Goal: Information Seeking & Learning: Understand process/instructions

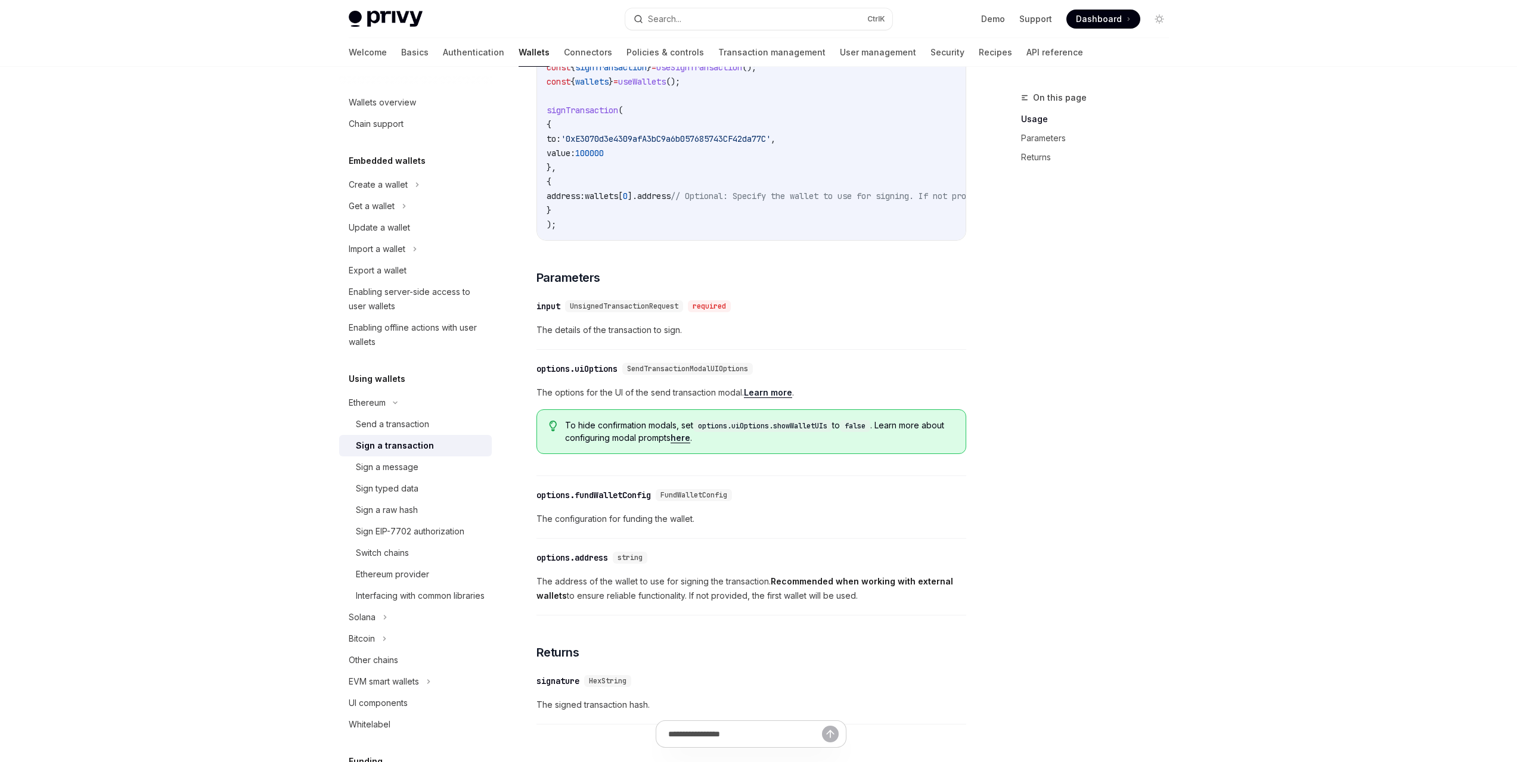
scroll to position [179, 0]
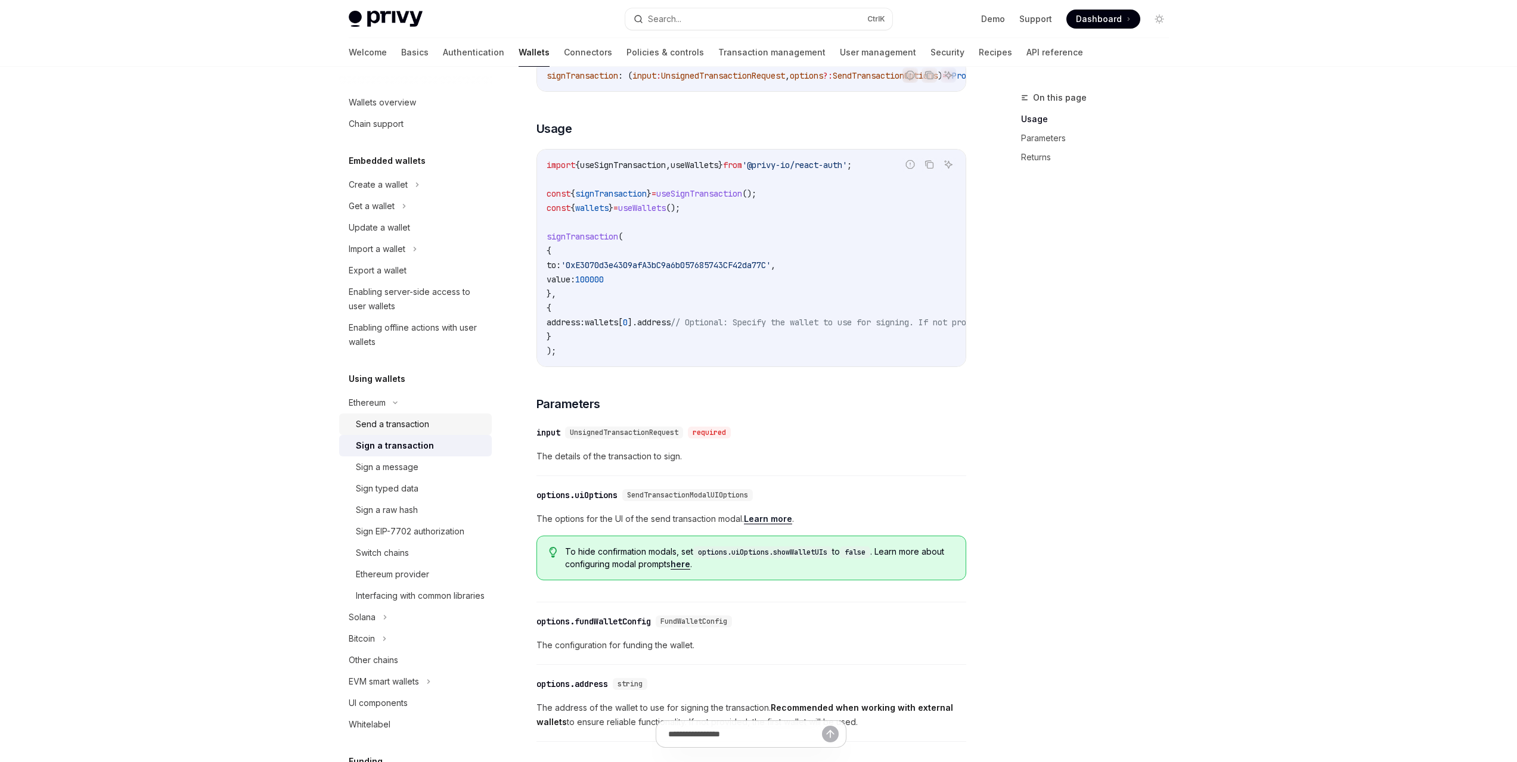
click at [400, 427] on div "Send a transaction" at bounding box center [392, 424] width 73 height 14
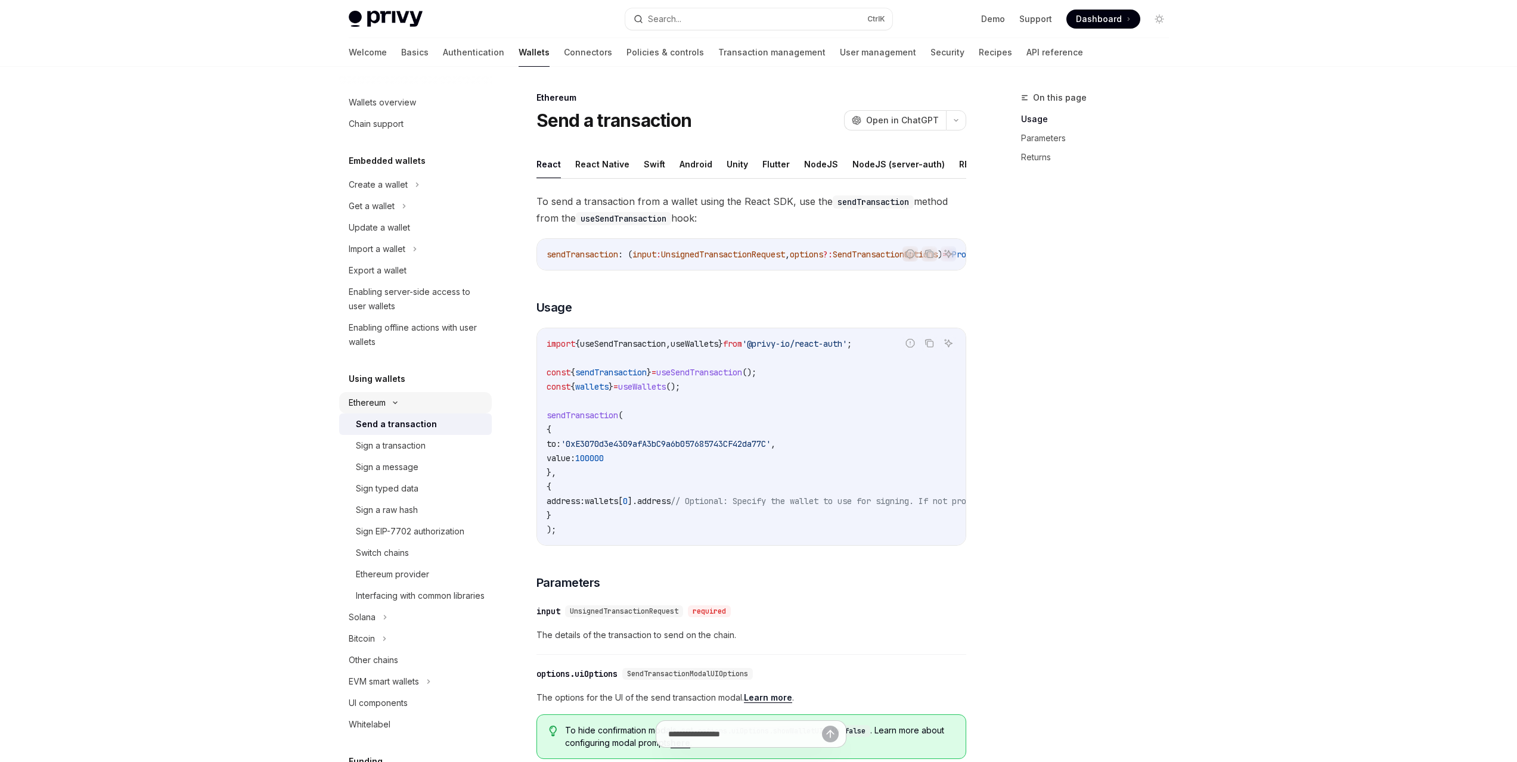
click at [392, 392] on button "Ethereum" at bounding box center [415, 402] width 153 height 21
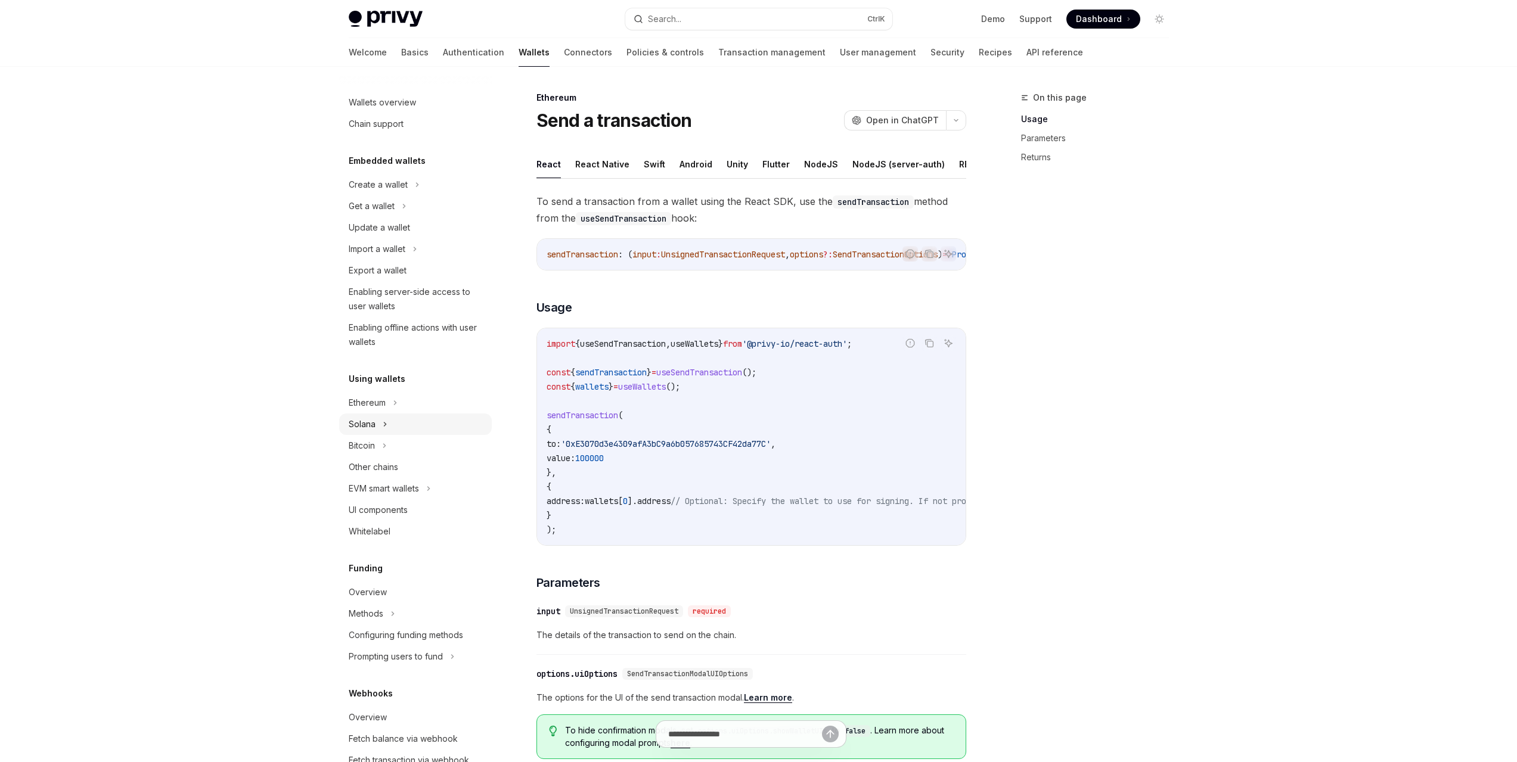
click at [384, 425] on icon at bounding box center [385, 425] width 2 height 4
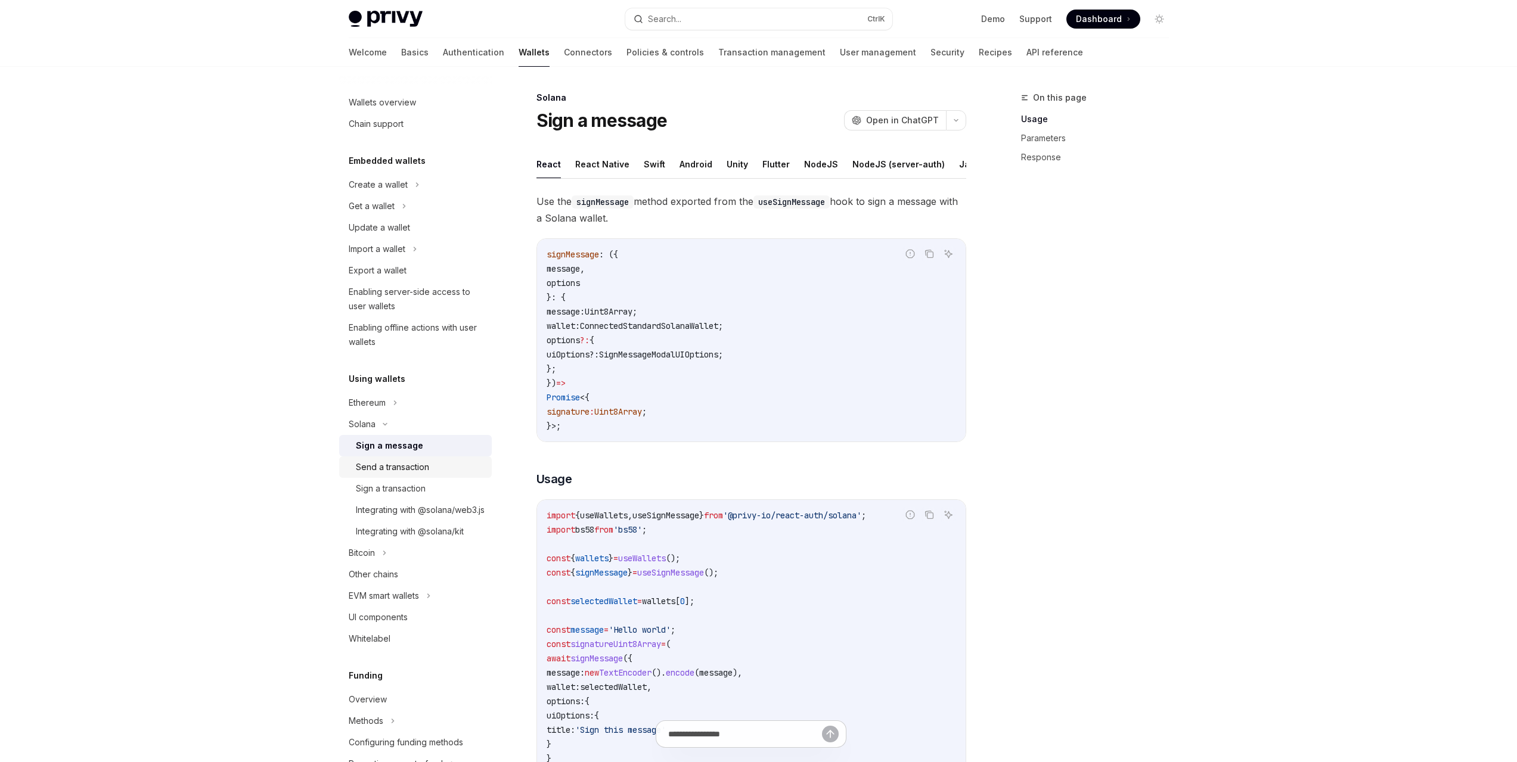
click at [412, 468] on div "Send a transaction" at bounding box center [392, 467] width 73 height 14
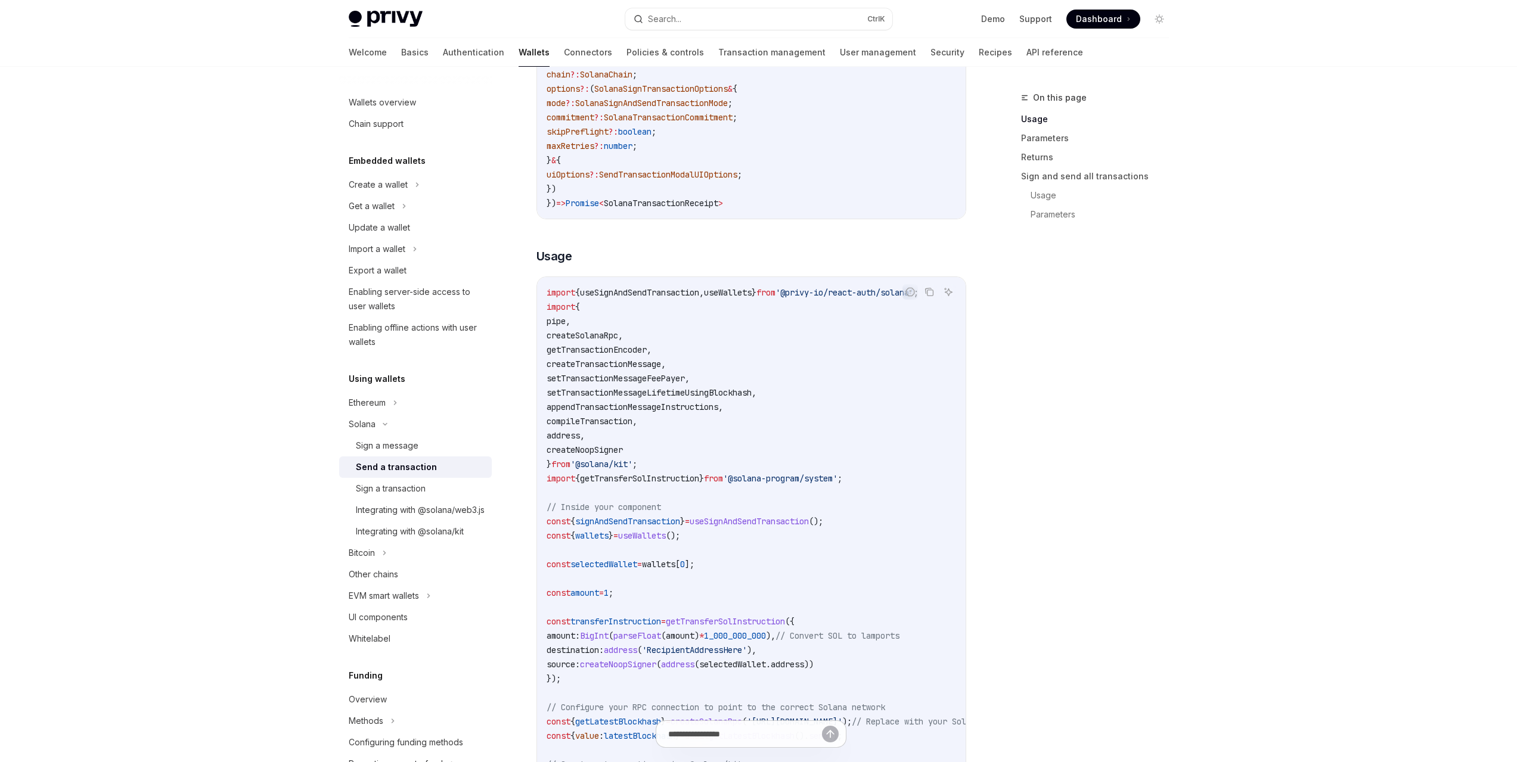
scroll to position [596, 0]
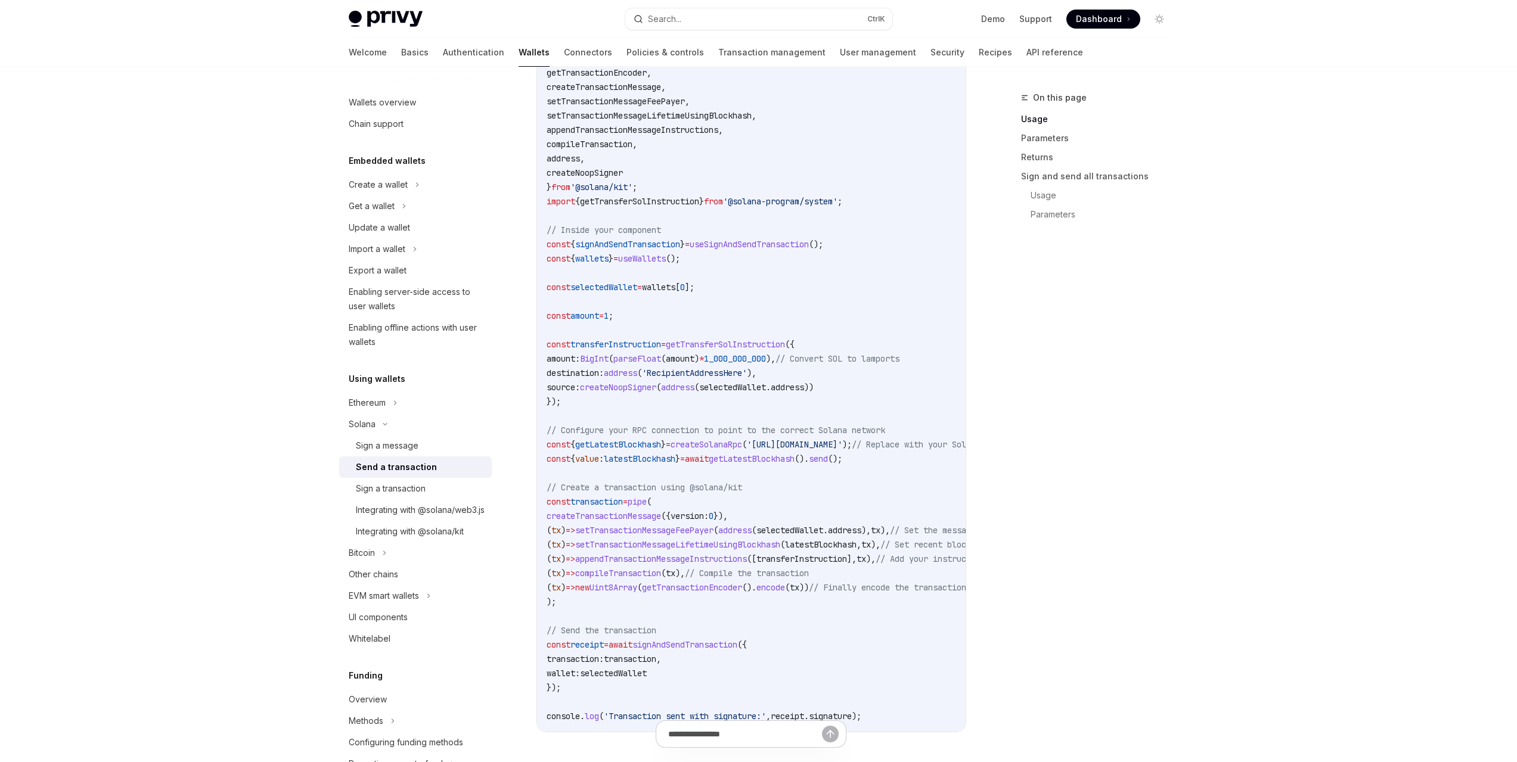
click at [657, 250] on span "signAndSendTransaction" at bounding box center [627, 244] width 105 height 11
click at [666, 262] on span "useWallets" at bounding box center [642, 258] width 48 height 11
click at [668, 275] on code "import { useSignAndSendTransaction , useWallets } from '@privy-io/react-auth/so…" at bounding box center [827, 365] width 563 height 715
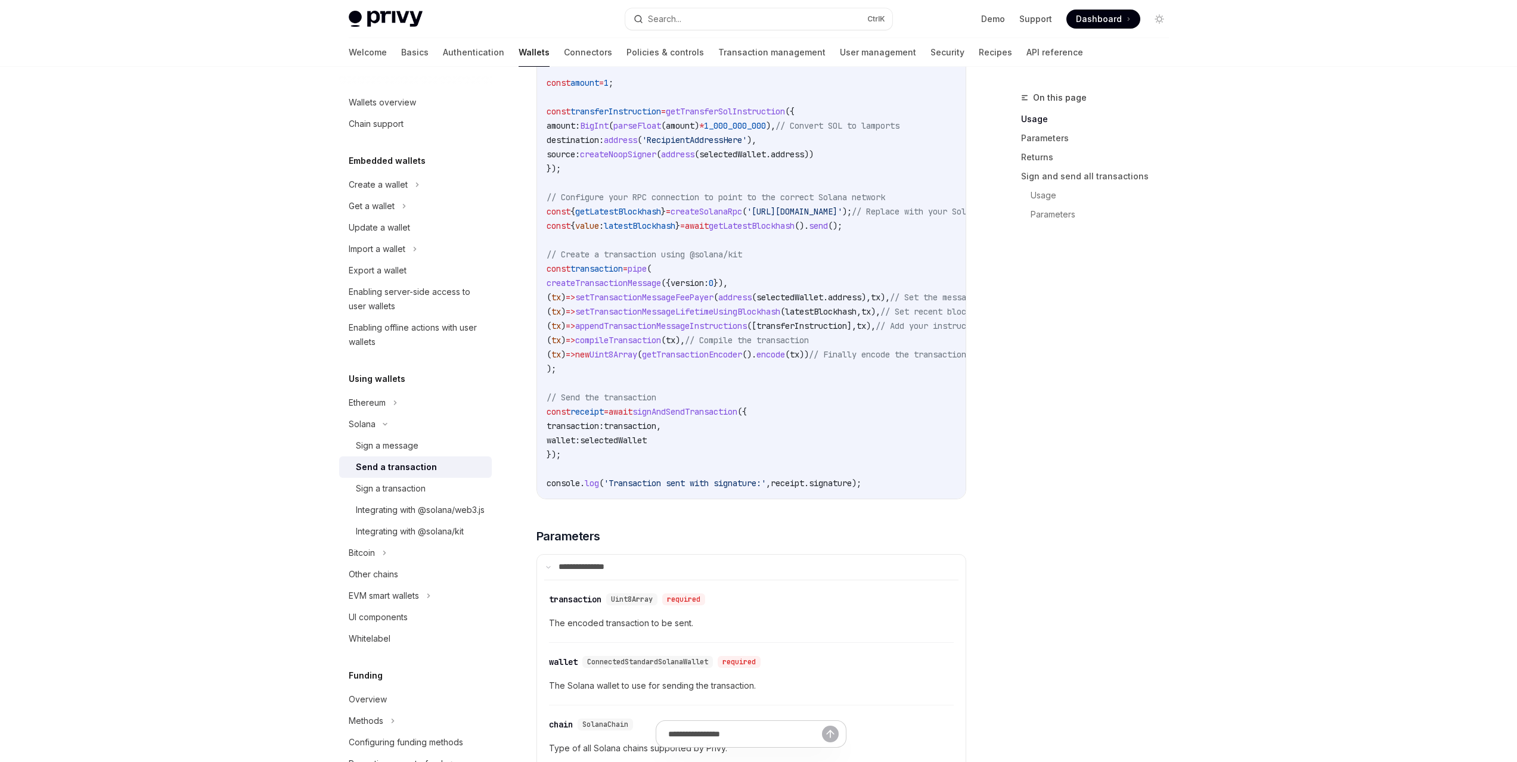
scroll to position [834, 0]
click at [637, 353] on span "Uint8Array" at bounding box center [613, 349] width 48 height 11
click at [683, 375] on code "import { useSignAndSendTransaction , useWallets } from '@privy-io/react-auth/so…" at bounding box center [827, 127] width 563 height 715
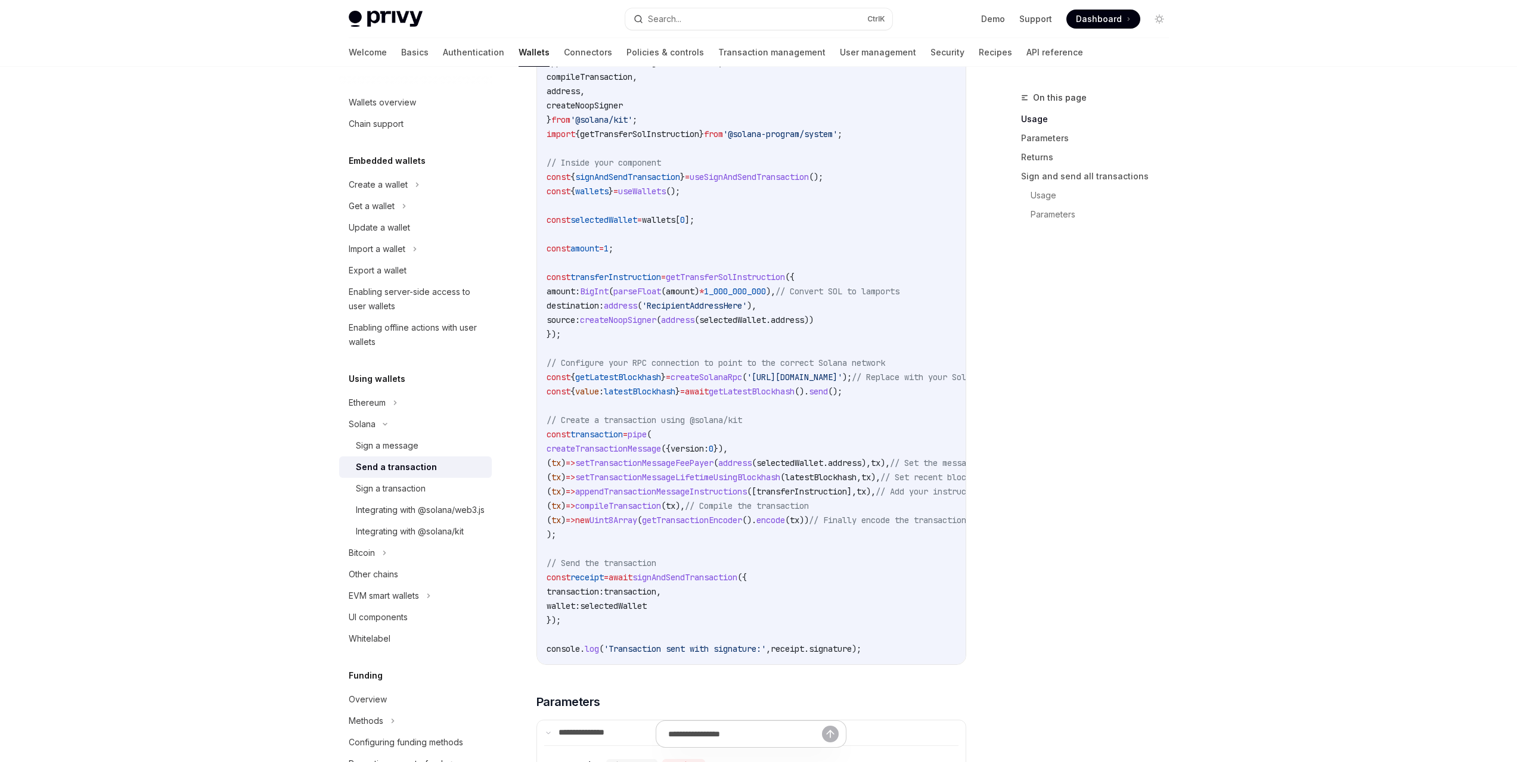
scroll to position [656, 0]
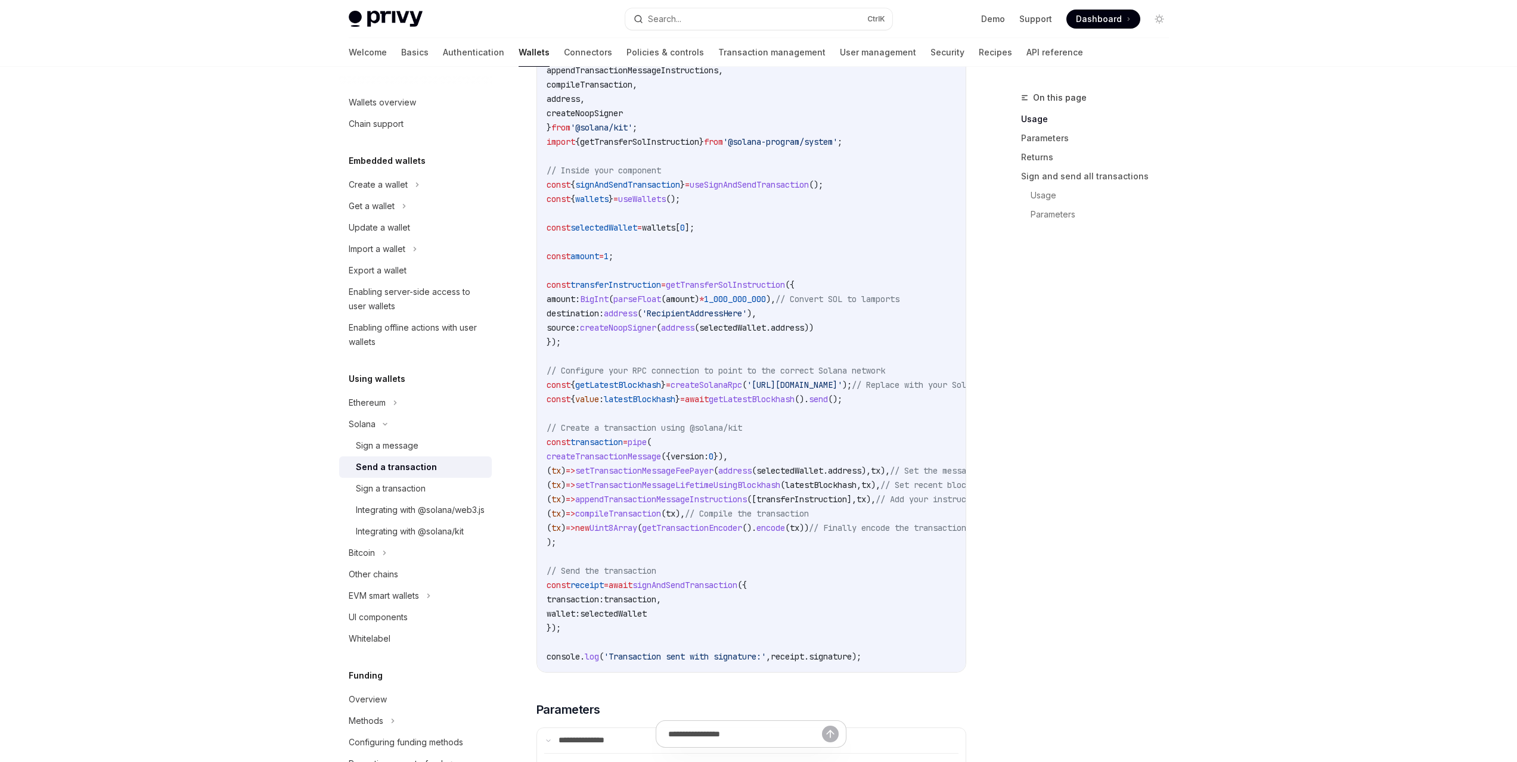
click at [728, 301] on code "import { useSignAndSendTransaction , useWallets } from '@privy-io/react-auth/so…" at bounding box center [827, 306] width 563 height 715
click at [731, 290] on span "getTransferSolInstruction" at bounding box center [725, 284] width 119 height 11
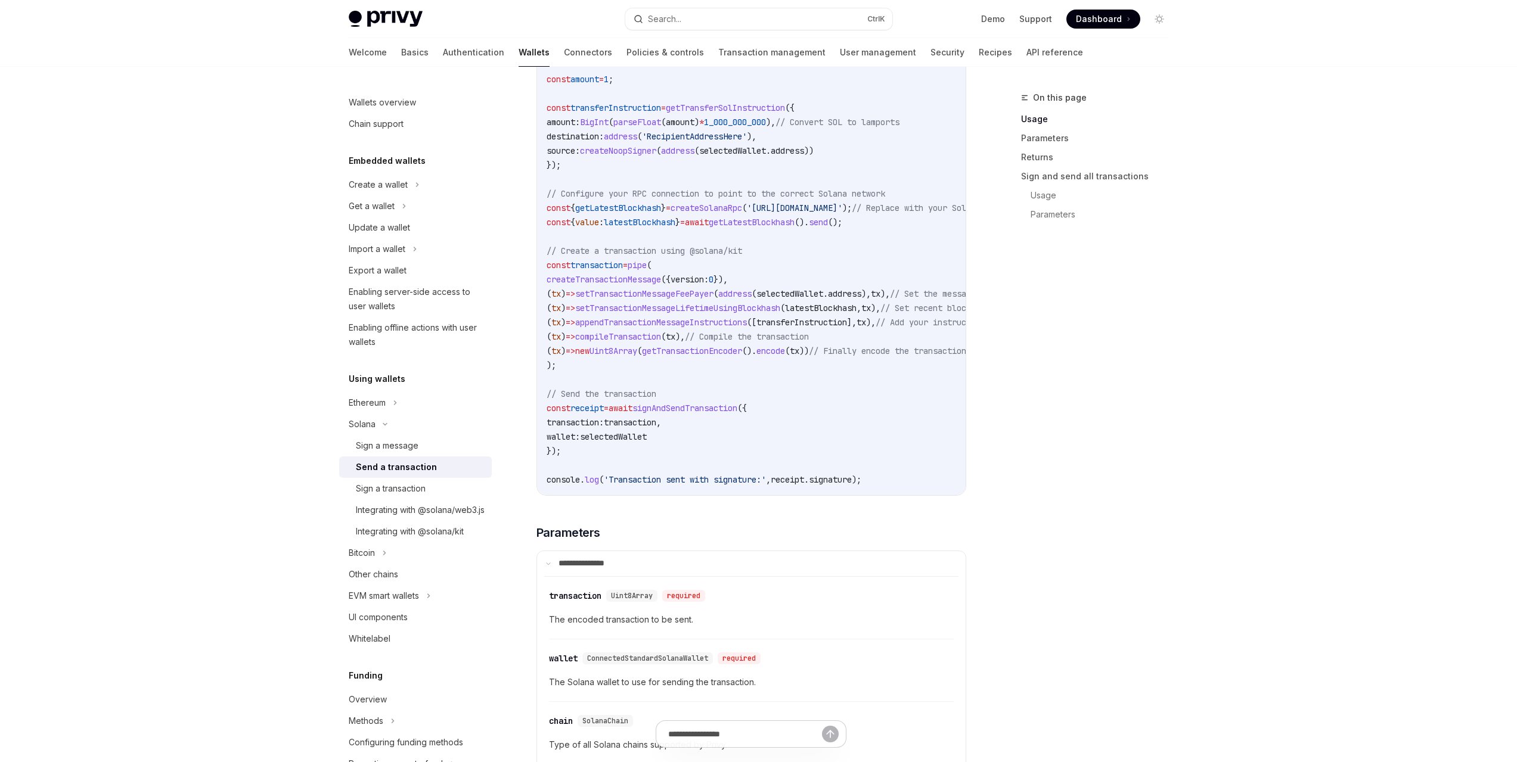
scroll to position [834, 0]
click at [708, 412] on span "signAndSendTransaction" at bounding box center [684, 406] width 105 height 11
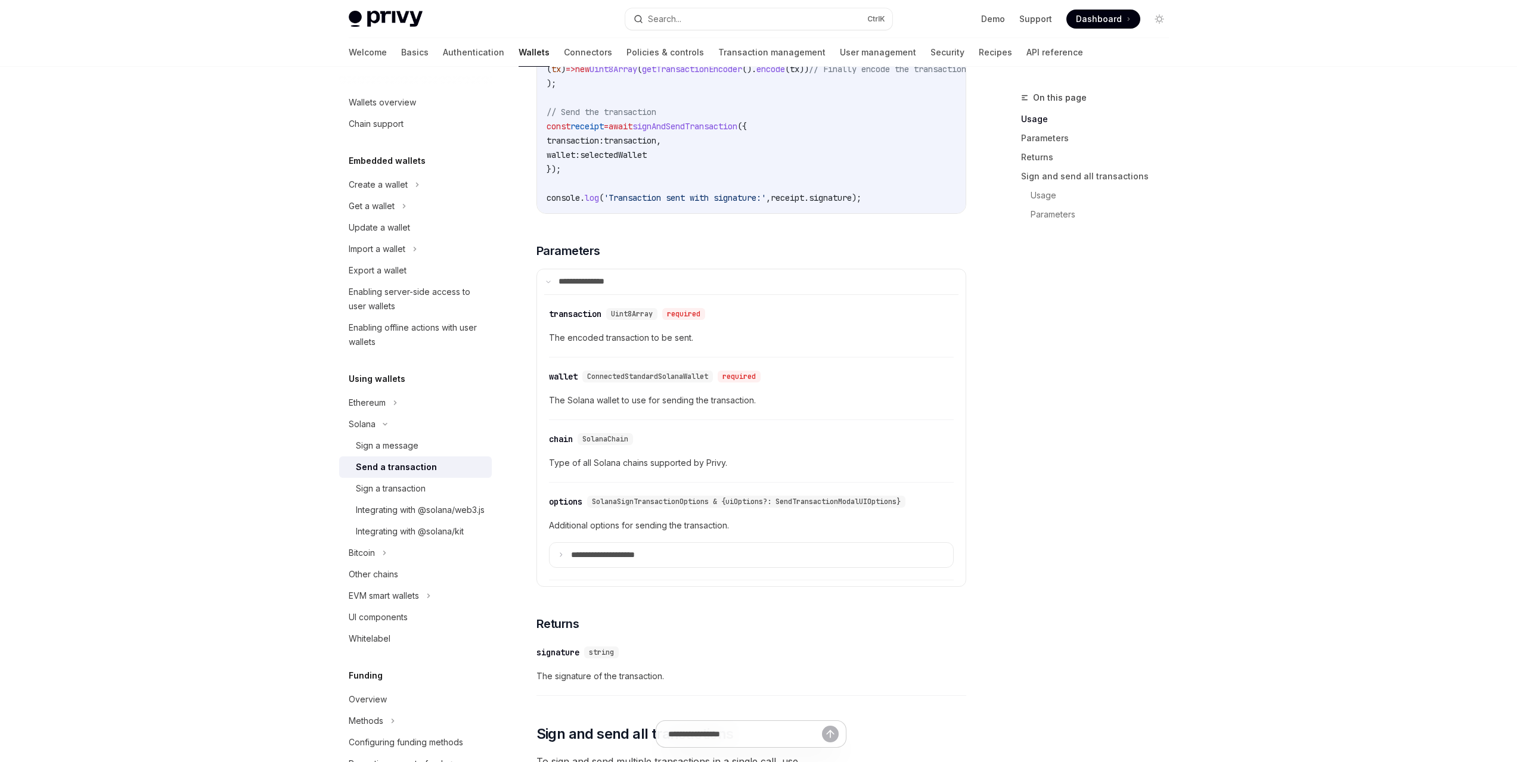
scroll to position [1132, 0]
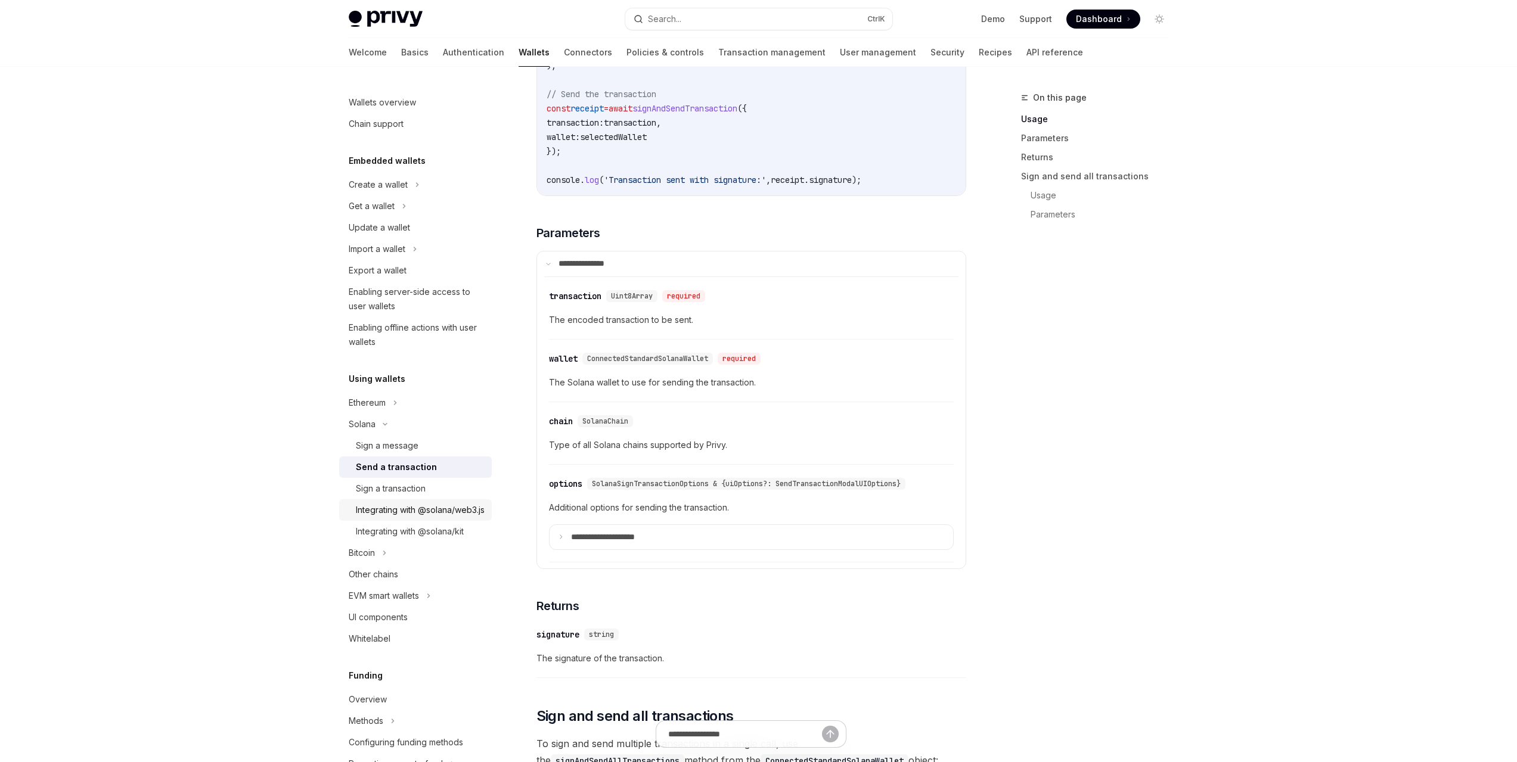
click at [401, 507] on div "Integrating with @solana/web3.js" at bounding box center [420, 510] width 129 height 14
type textarea "*"
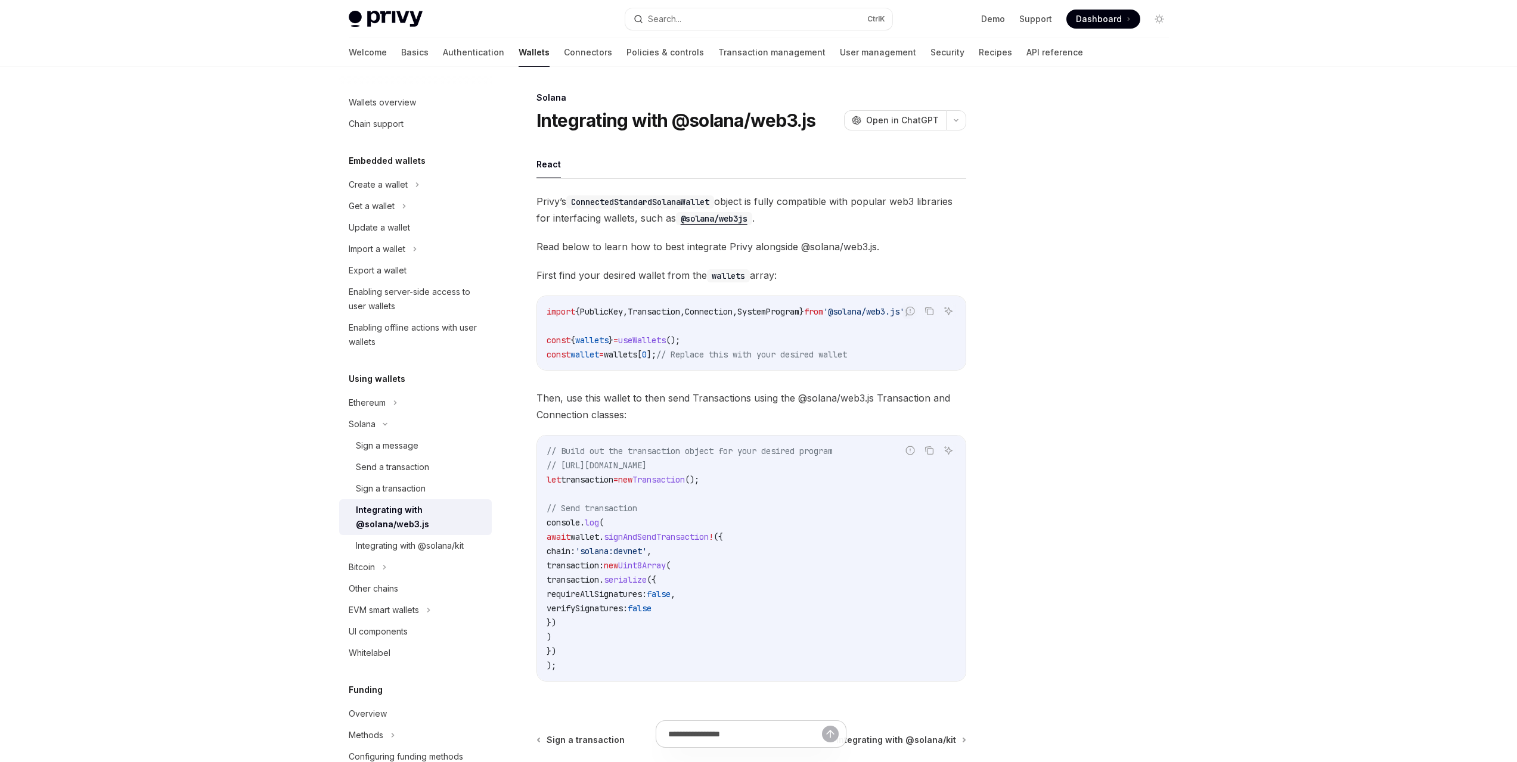
click at [641, 542] on span "signAndSendTransaction" at bounding box center [656, 537] width 105 height 11
click at [615, 535] on code "// Build out the transaction object for your desired program // [URL][DOMAIN_NA…" at bounding box center [750, 558] width 409 height 229
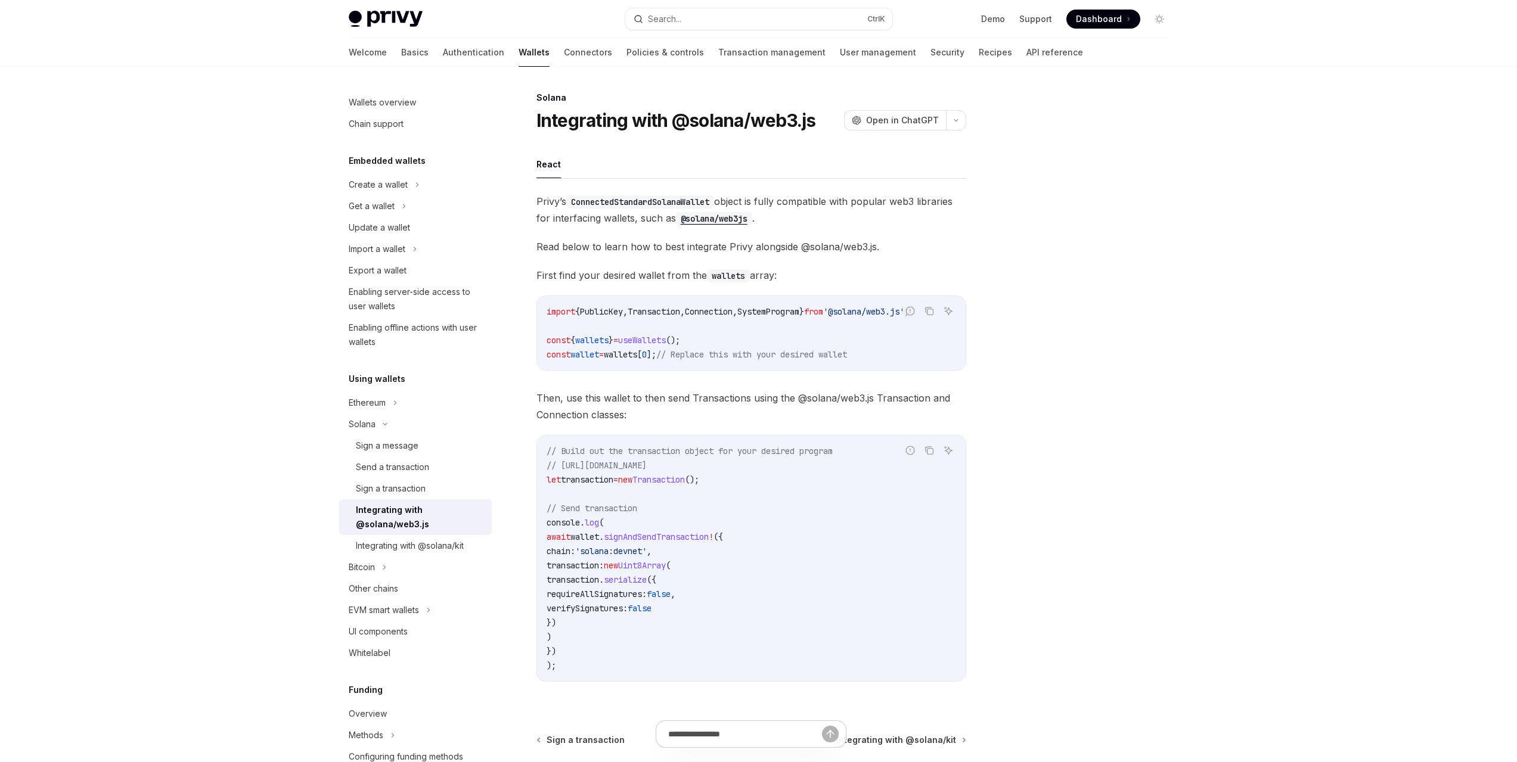
click at [602, 535] on code "// Build out the transaction object for your desired program // [URL][DOMAIN_NA…" at bounding box center [750, 558] width 409 height 229
click at [602, 534] on code "// Build out the transaction object for your desired program // [URL][DOMAIN_NA…" at bounding box center [750, 558] width 409 height 229
click at [599, 541] on span "wallet" at bounding box center [584, 537] width 29 height 11
drag, startPoint x: 606, startPoint y: 558, endPoint x: 672, endPoint y: 558, distance: 65.6
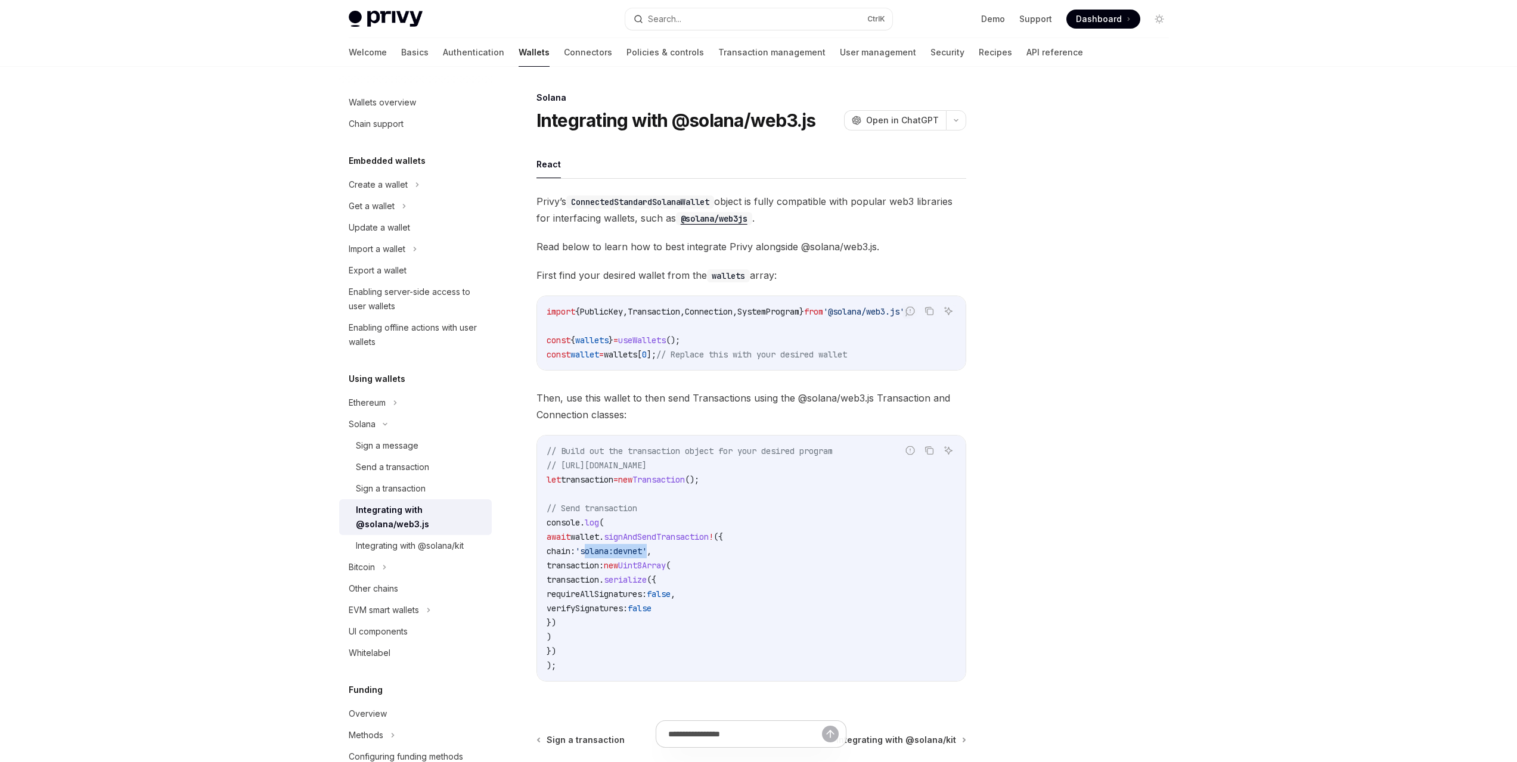
click at [647, 557] on span "'solana:devnet'" at bounding box center [611, 551] width 72 height 11
copy span "solana:devnet"
